Goal: Find specific page/section: Find specific page/section

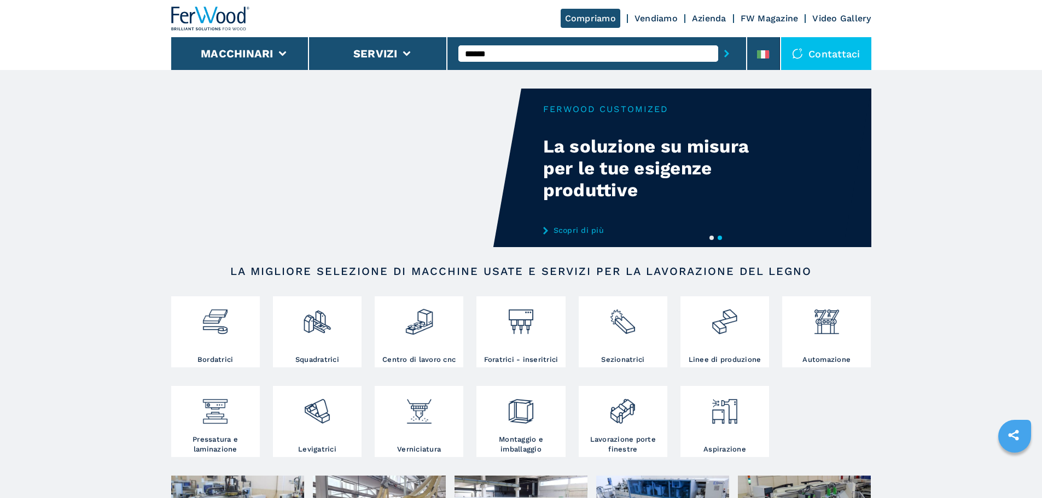
type input "******"
click at [718, 41] on button "submit-button" at bounding box center [726, 53] width 17 height 25
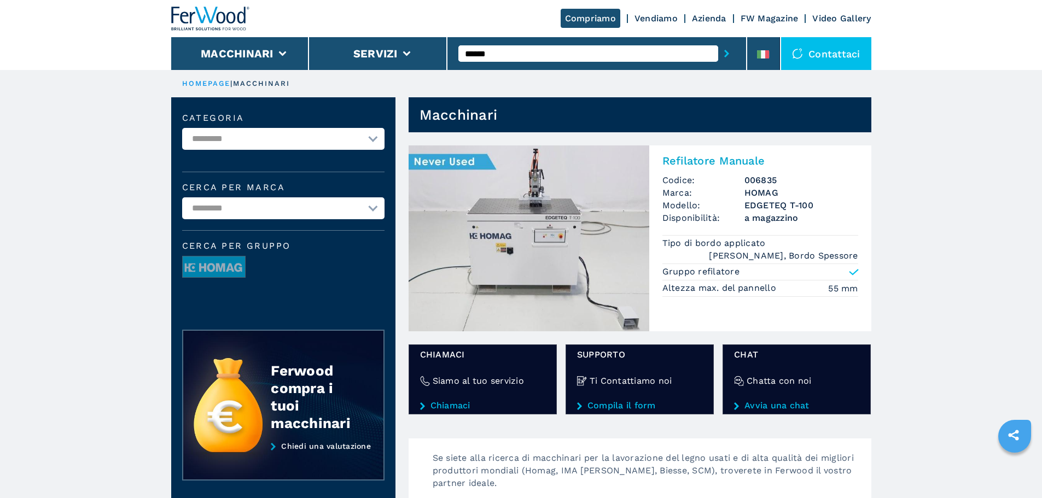
click at [211, 24] on img at bounding box center [210, 19] width 79 height 24
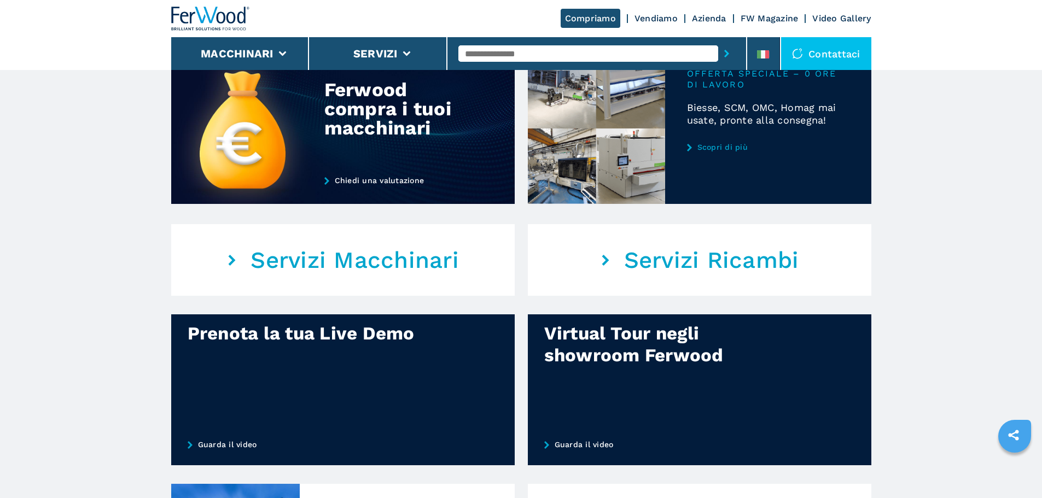
scroll to position [656, 0]
